Goal: Transaction & Acquisition: Purchase product/service

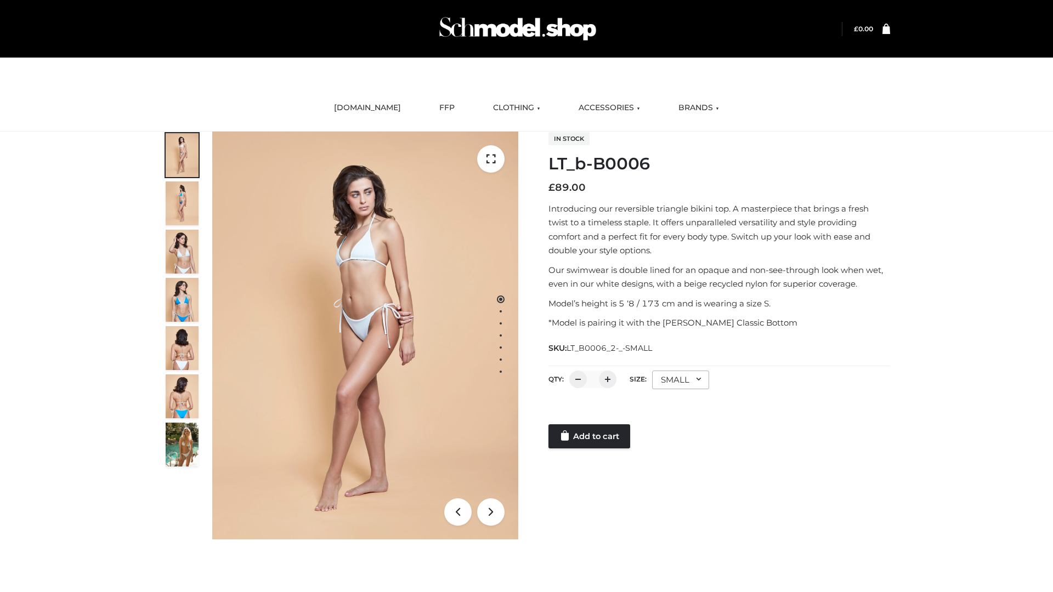
click at [590, 436] on link "Add to cart" at bounding box center [589, 436] width 82 height 24
